Goal: Task Accomplishment & Management: Use online tool/utility

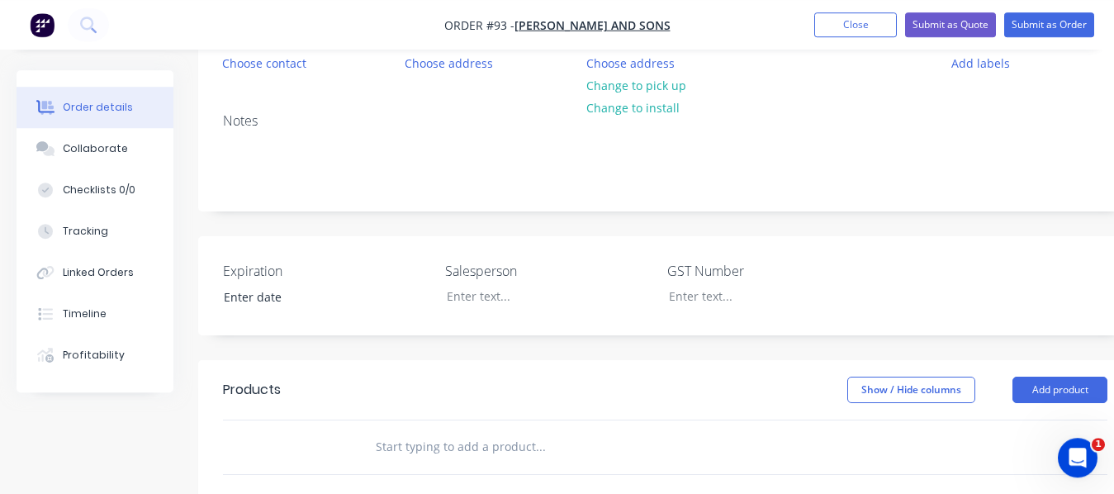
scroll to position [180, 0]
click at [1046, 383] on button "Add product" at bounding box center [1060, 389] width 95 height 26
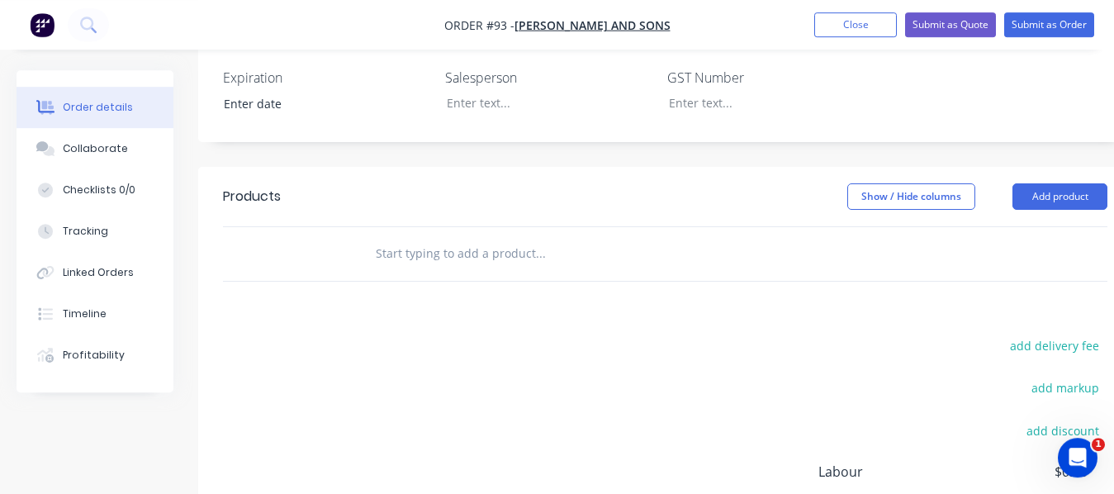
scroll to position [425, 0]
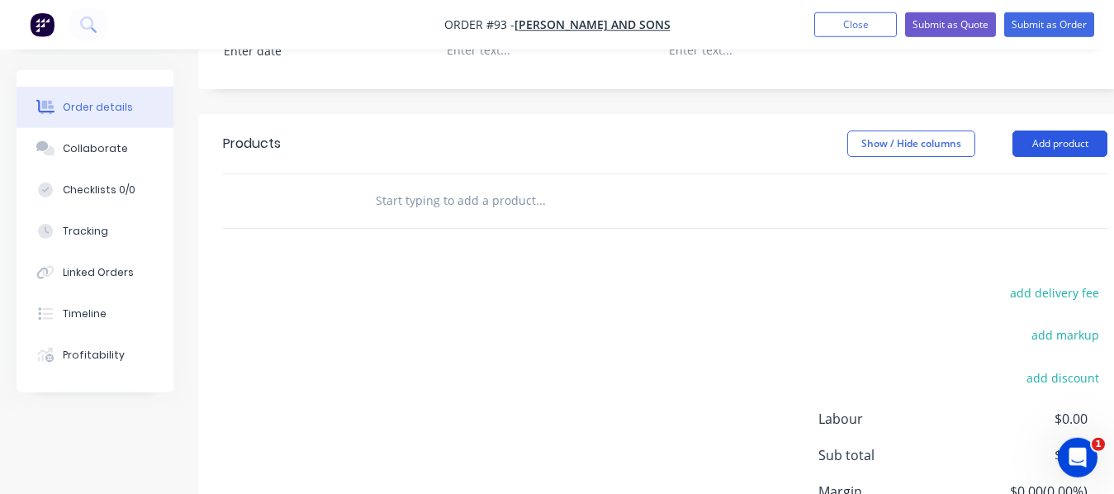
click at [1072, 152] on button "Add product" at bounding box center [1060, 144] width 95 height 26
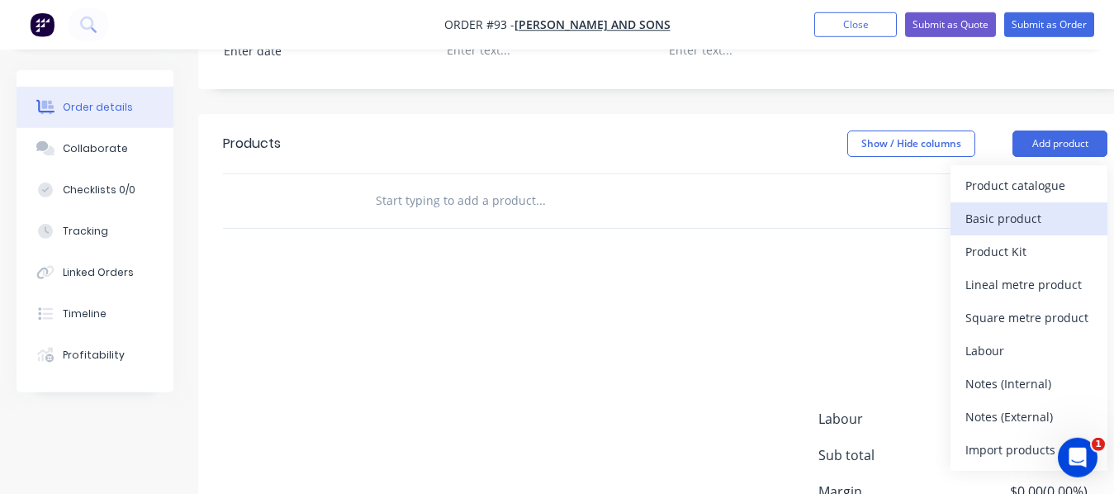
click at [1000, 222] on div "Basic product" at bounding box center [1029, 219] width 127 height 24
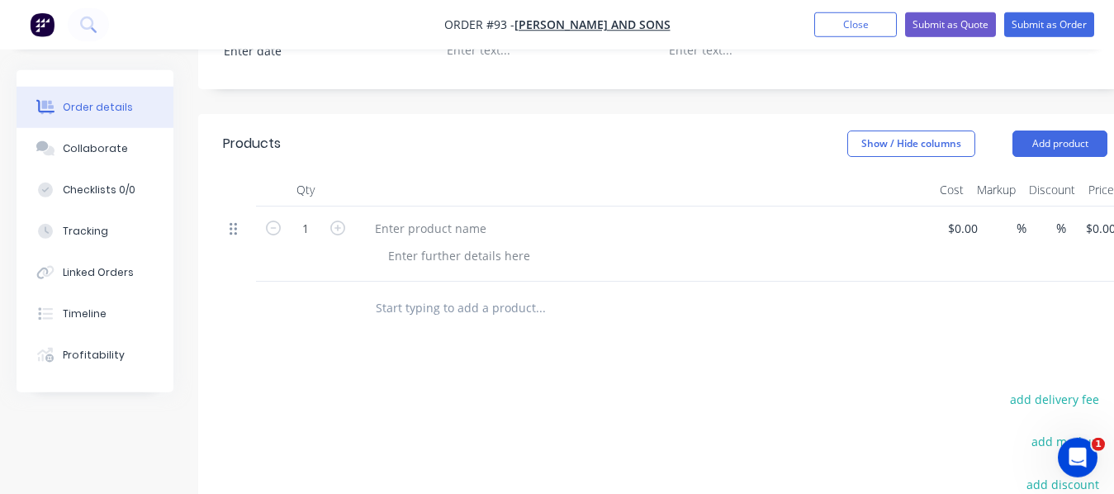
click at [233, 229] on icon at bounding box center [233, 228] width 7 height 15
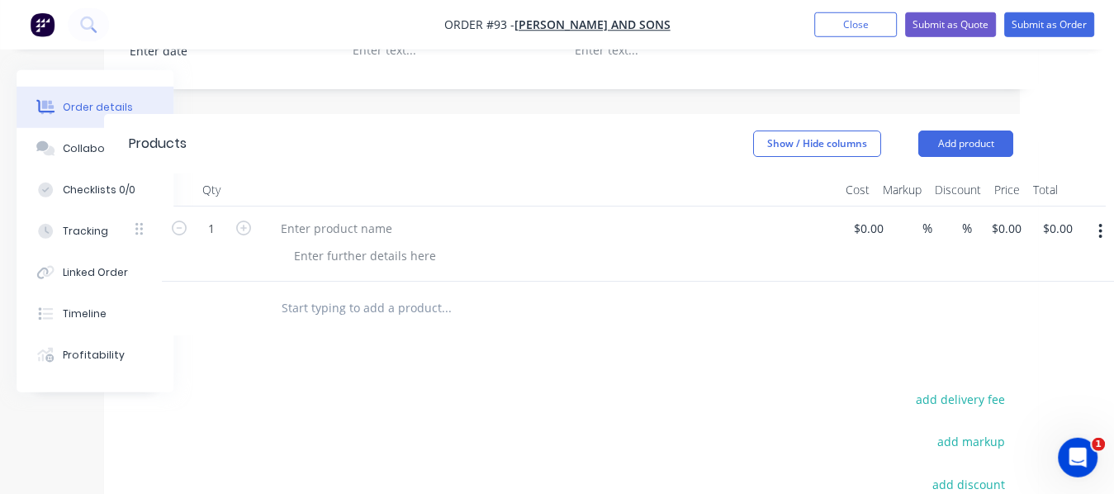
scroll to position [425, 101]
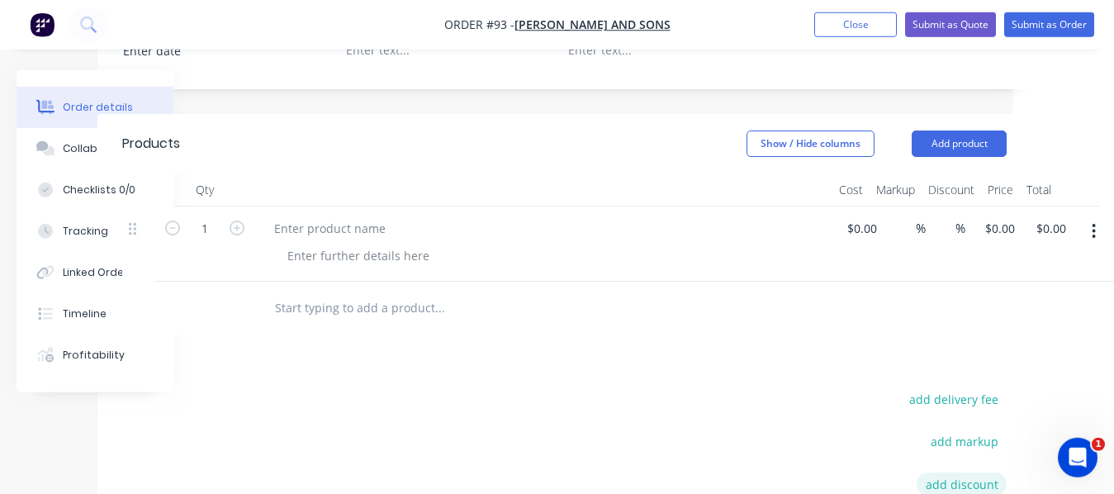
drag, startPoint x: 996, startPoint y: 476, endPoint x: 976, endPoint y: 482, distance: 21.7
click at [976, 482] on button "add discount" at bounding box center [962, 483] width 90 height 22
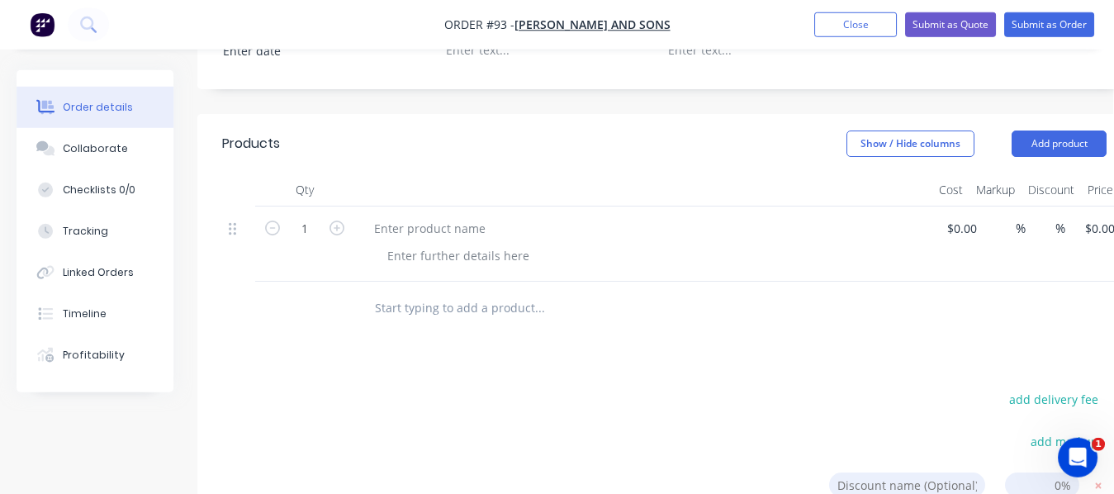
scroll to position [425, 0]
click at [1062, 143] on button "Add product" at bounding box center [1060, 144] width 95 height 26
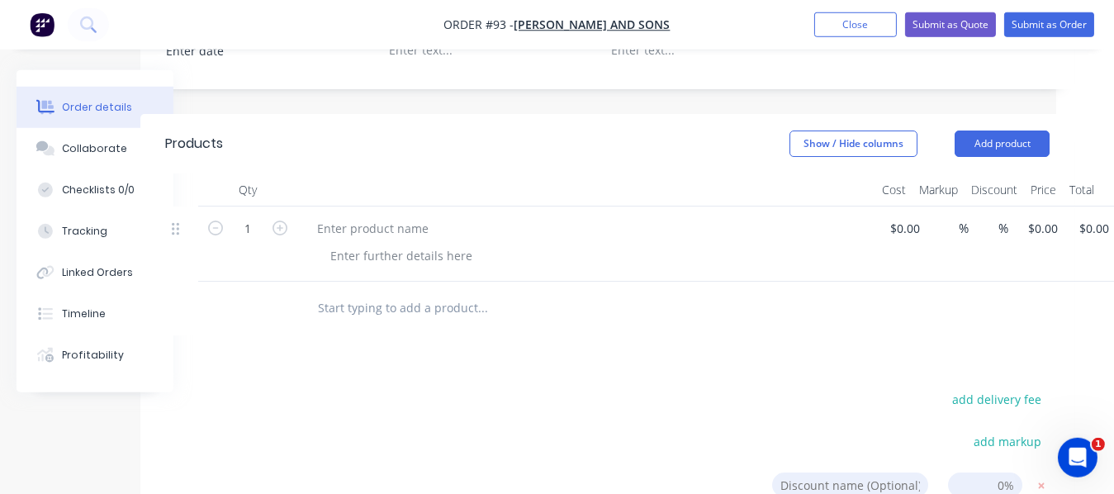
scroll to position [425, 101]
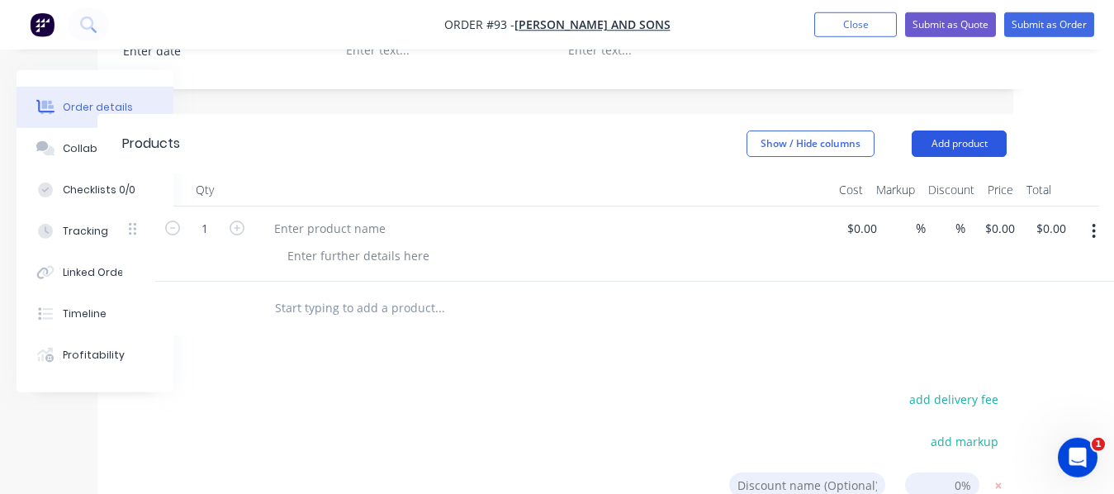
click at [965, 136] on button "Add product" at bounding box center [959, 144] width 95 height 26
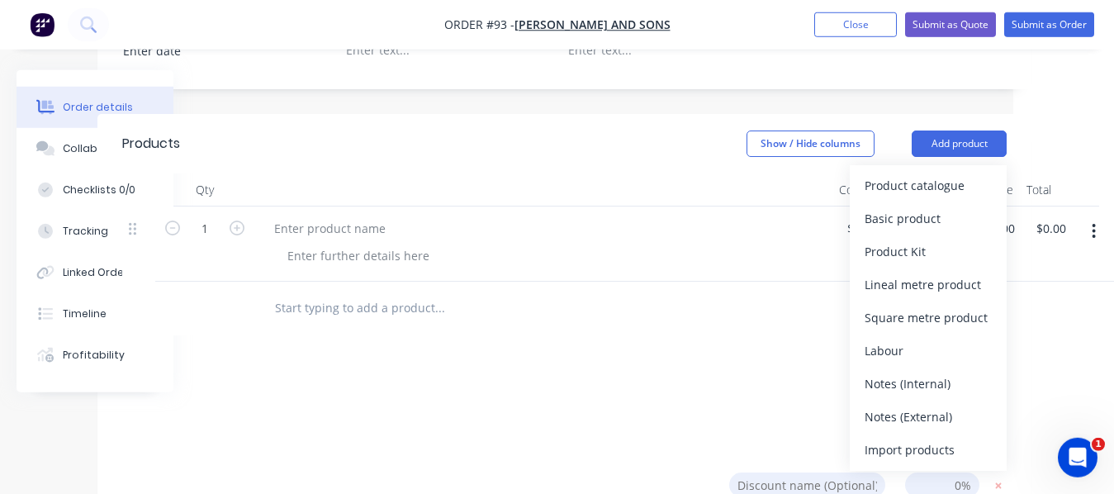
click at [695, 363] on div "Products Show / Hide columns Add product Product catalogue Basic product Produc…" at bounding box center [564, 421] width 934 height 614
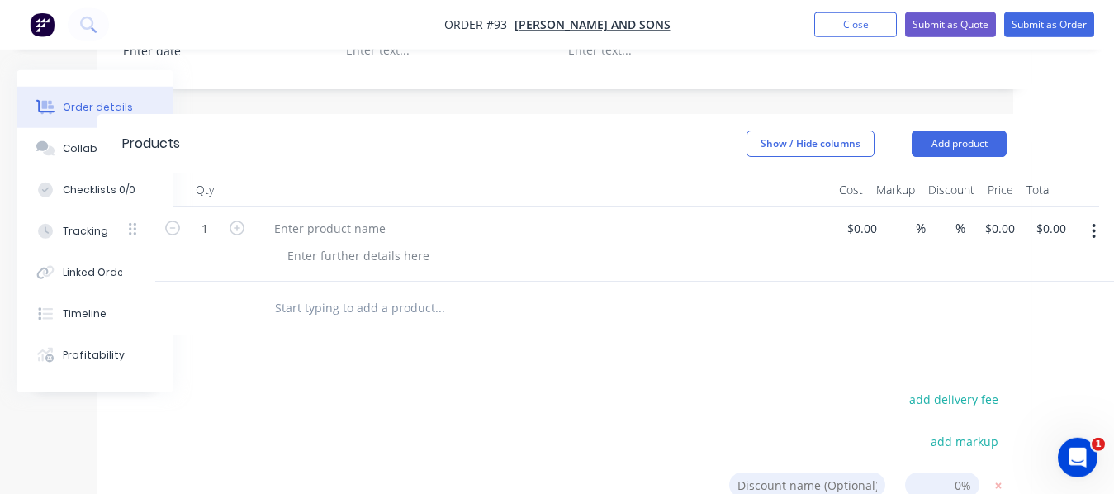
click at [1094, 238] on icon "button" at bounding box center [1094, 231] width 4 height 18
click at [852, 344] on div "Products Show / Hide columns Add product Qty Cost Markup Discount Price Total 1…" at bounding box center [564, 421] width 934 height 614
click at [866, 225] on input "$0.00" at bounding box center [865, 228] width 38 height 24
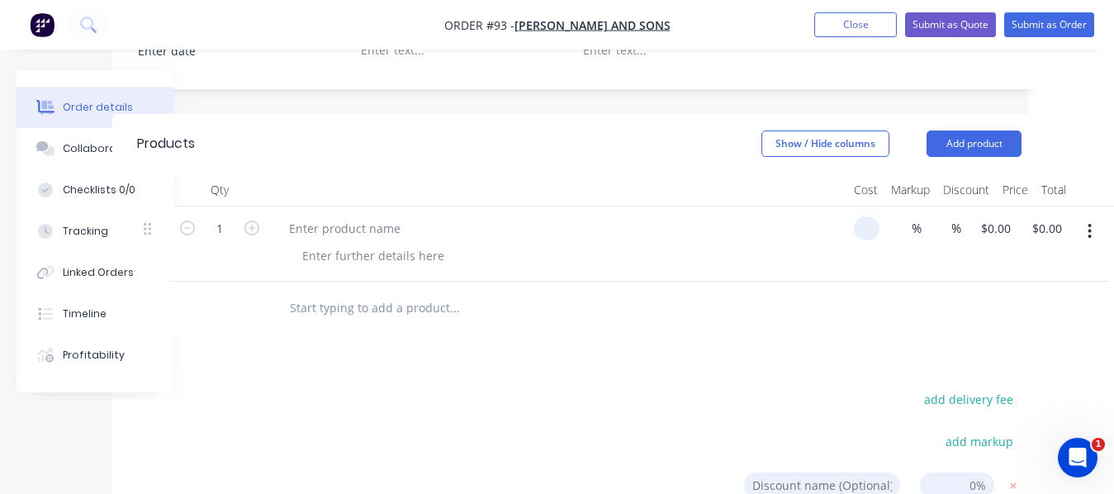
click at [775, 243] on div at bounding box center [558, 244] width 578 height 75
type input "$0.00"
